Goal: Find specific page/section: Find specific page/section

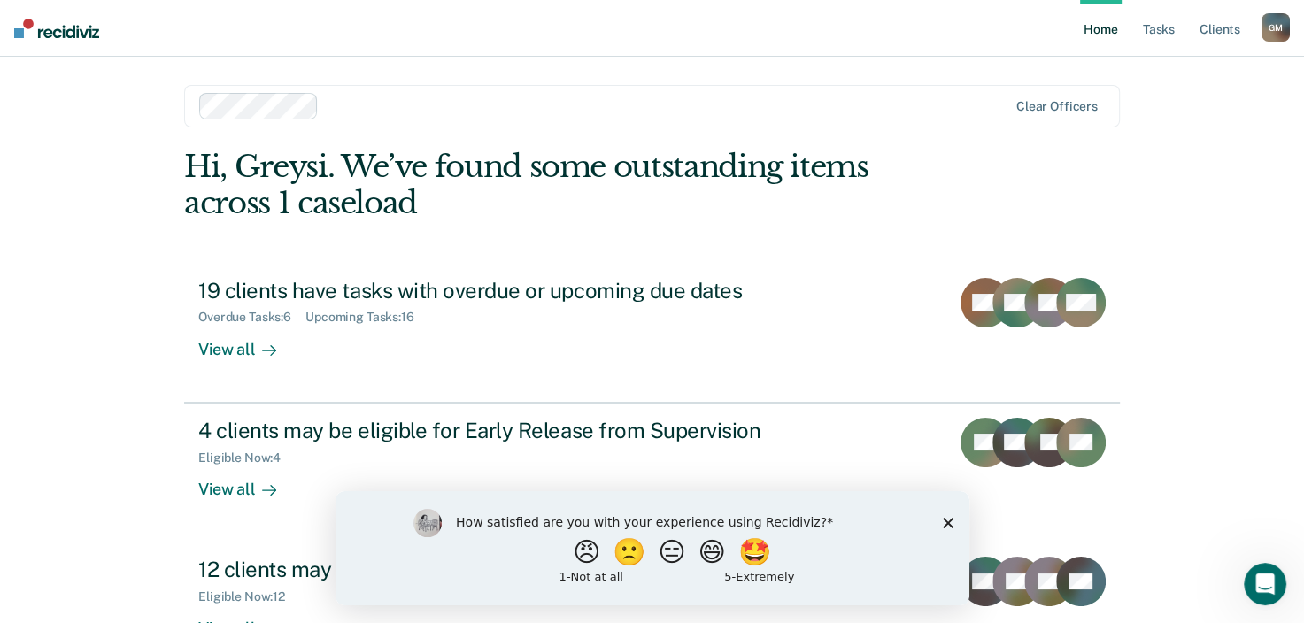
click at [949, 521] on polygon "Close survey" at bounding box center [947, 522] width 11 height 11
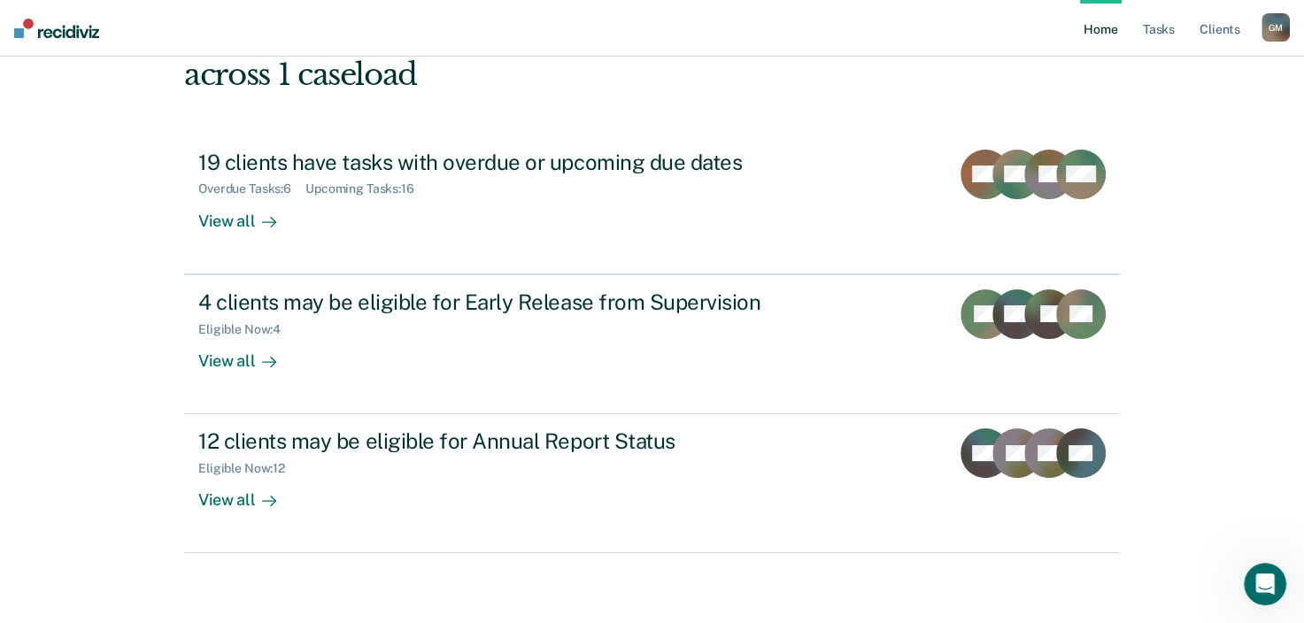
scroll to position [40, 0]
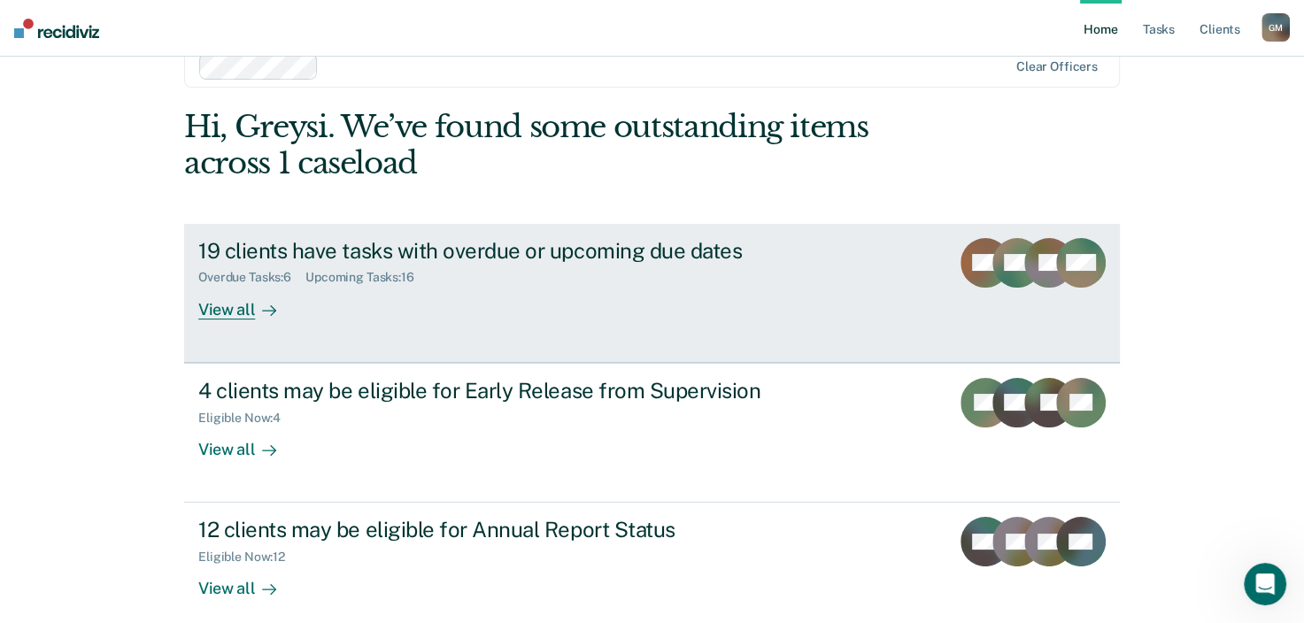
click at [228, 301] on div "View all" at bounding box center [247, 302] width 99 height 35
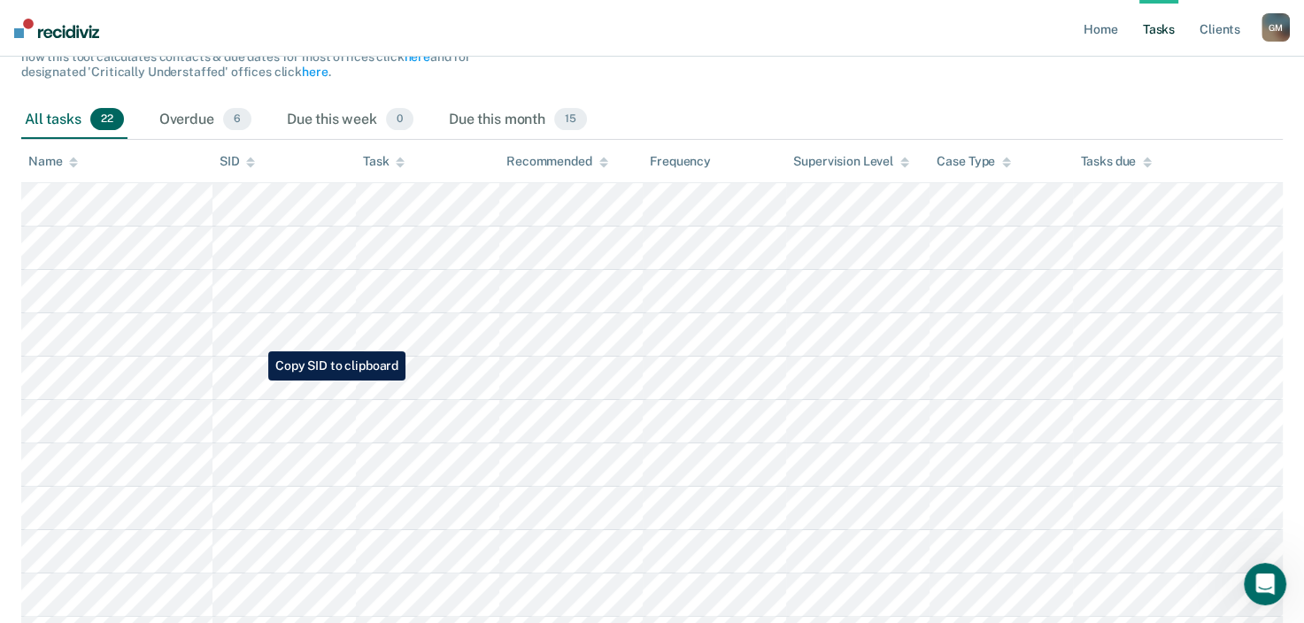
scroll to position [4, 0]
